Goal: Find specific page/section

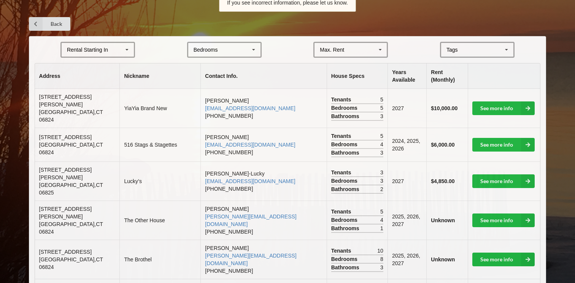
scroll to position [2683, 0]
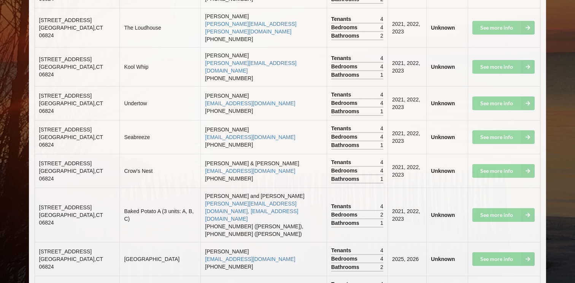
scroll to position [2710, 0]
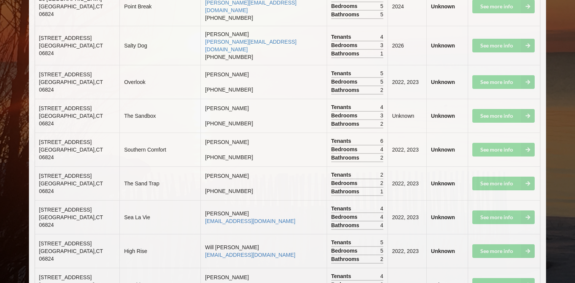
scroll to position [228, 0]
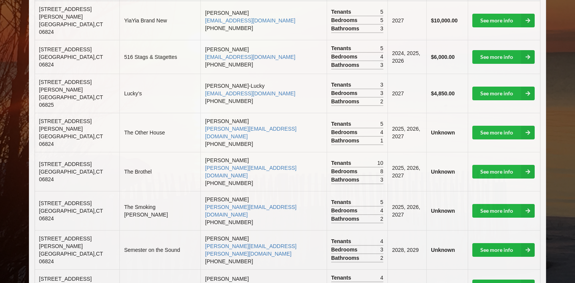
drag, startPoint x: 516, startPoint y: 0, endPoint x: 541, endPoint y: -8, distance: 26.2
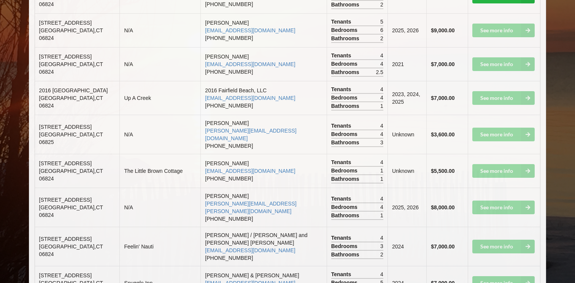
scroll to position [799, 0]
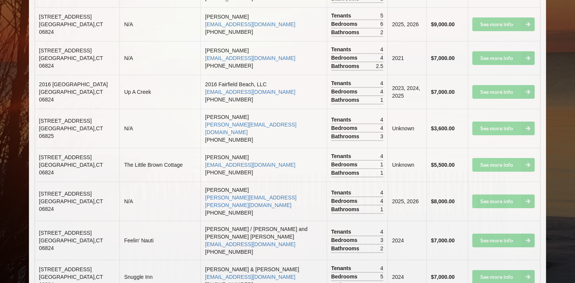
click at [404, 221] on td "2024" at bounding box center [406, 240] width 39 height 39
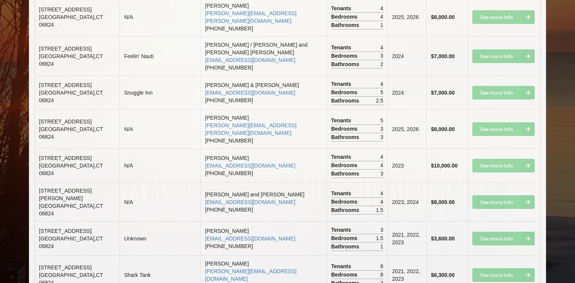
scroll to position [981, 0]
